Goal: Navigation & Orientation: Find specific page/section

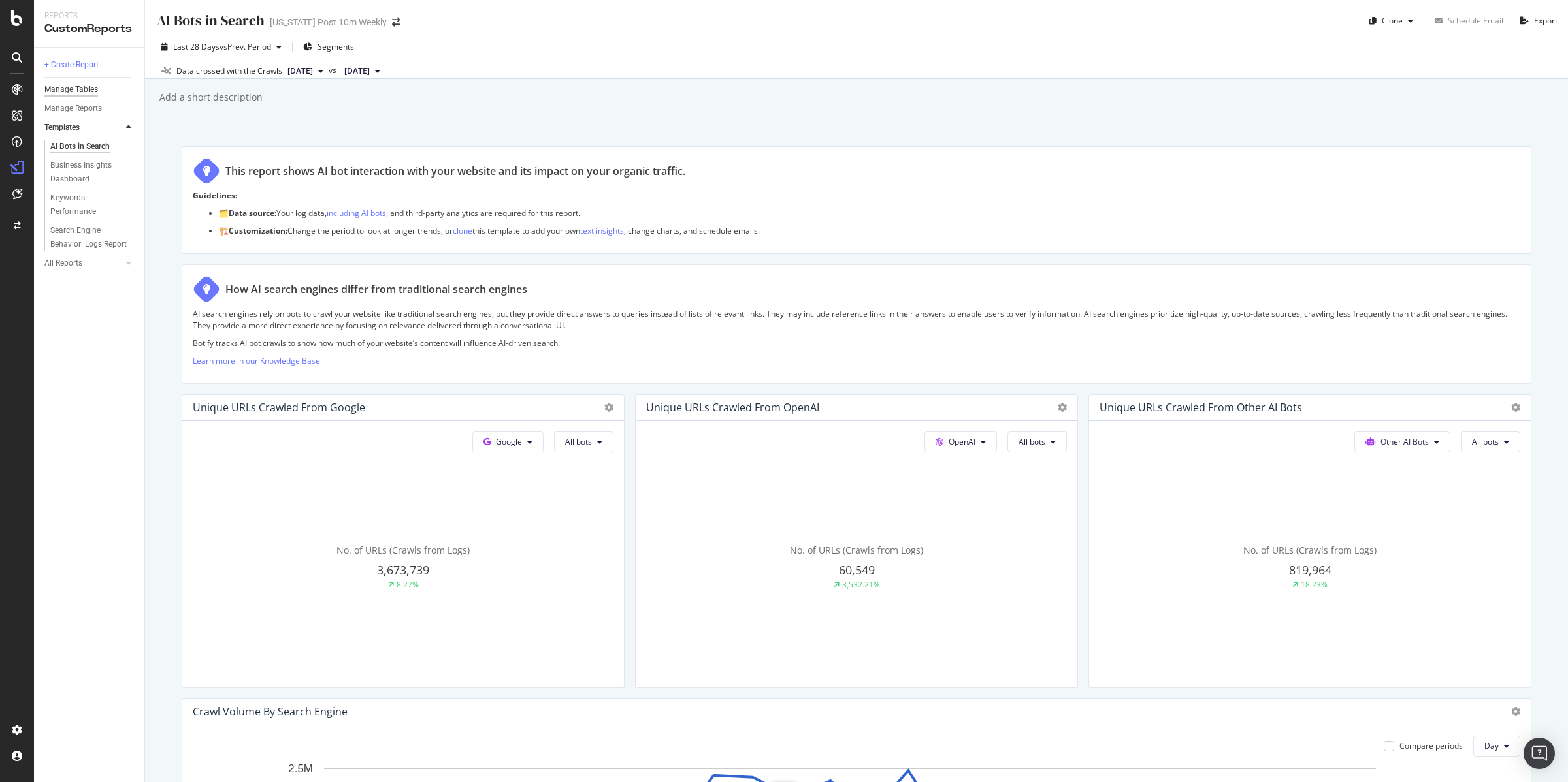
scroll to position [1195, 0]
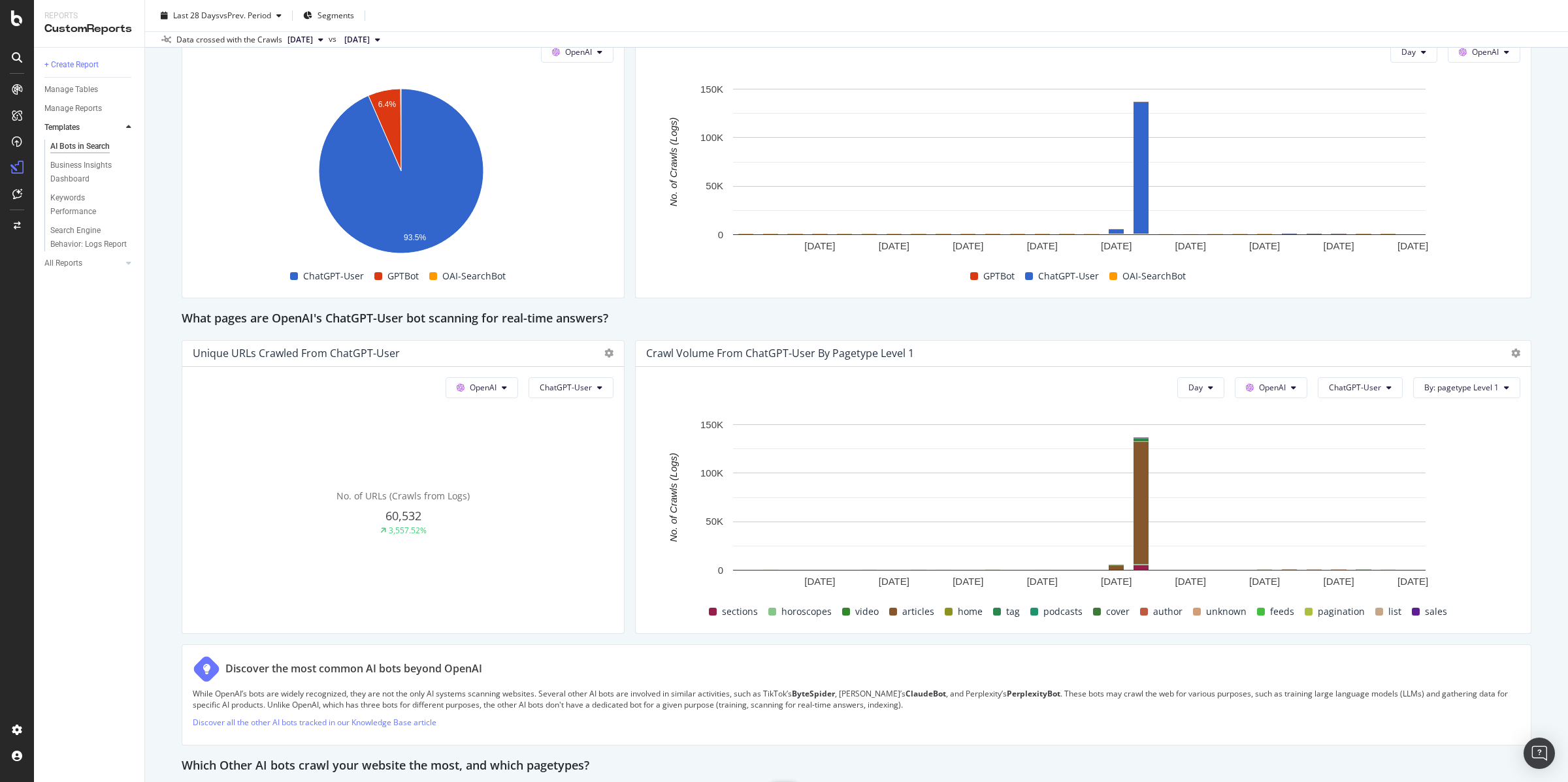
click at [58, 79] on div "+ Create Report Manage Tables Manage Reports Templates AI Bots in Search Busine…" at bounding box center [90, 415] width 111 height 735
click at [86, 90] on div "Manage Tables" at bounding box center [71, 90] width 54 height 14
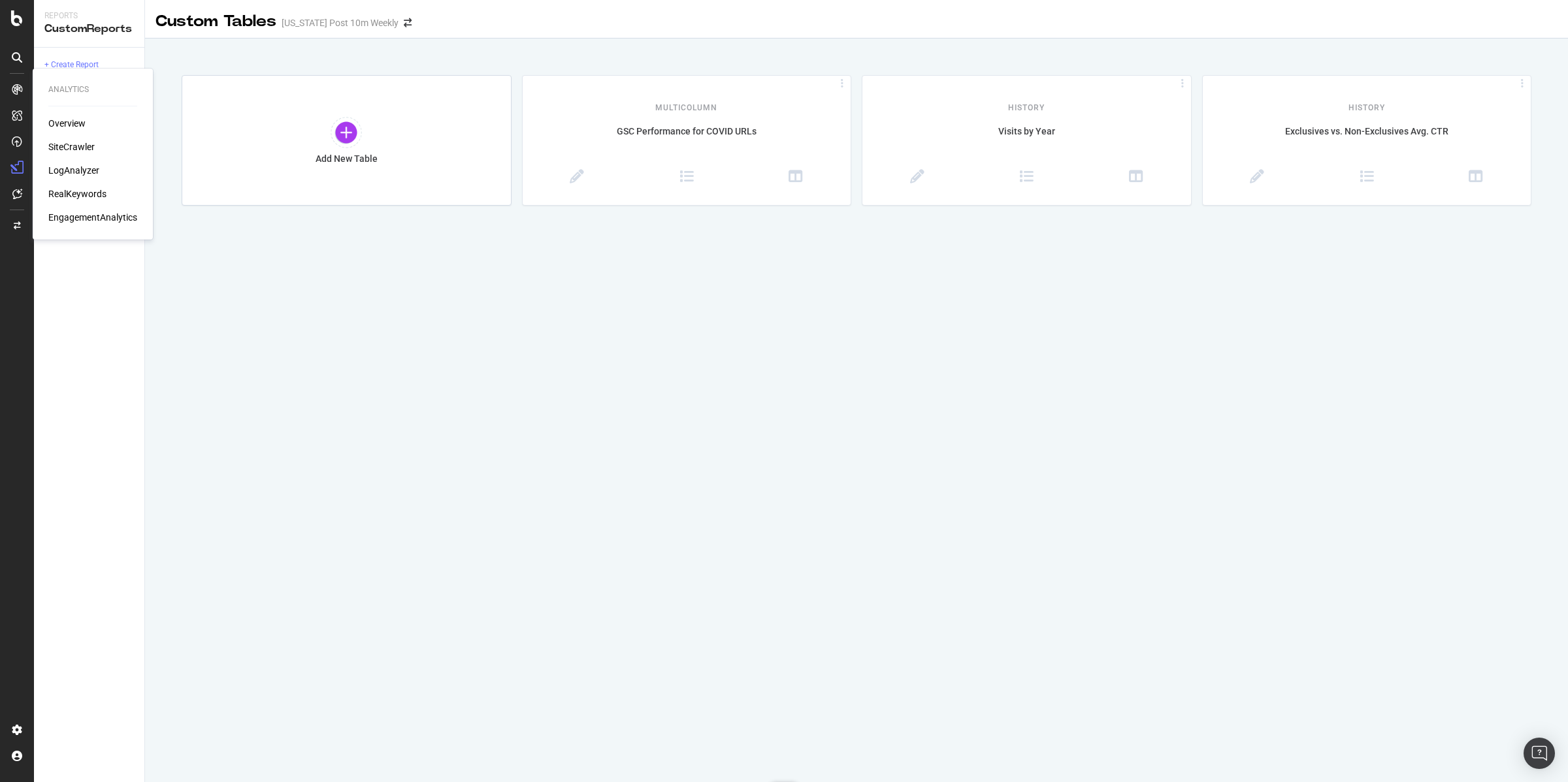
click at [77, 148] on div "SiteCrawler" at bounding box center [71, 146] width 46 height 13
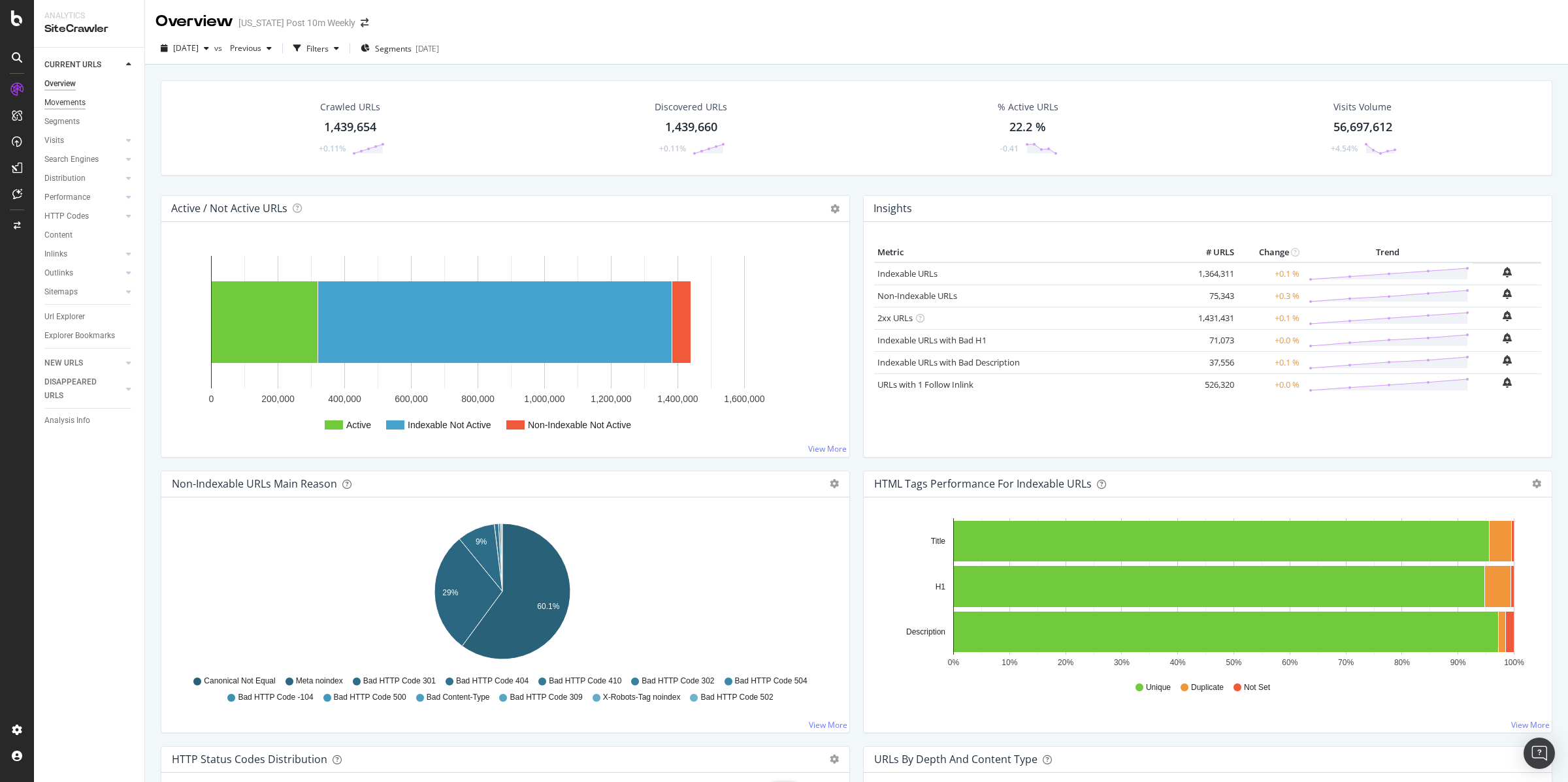
click at [63, 101] on div "Movements" at bounding box center [65, 103] width 41 height 14
